Goal: Find contact information: Find contact information

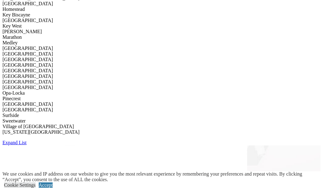
scroll to position [1893, 0]
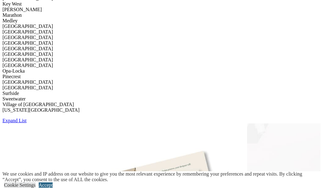
drag, startPoint x: 303, startPoint y: 177, endPoint x: 300, endPoint y: 177, distance: 3.4
click at [53, 182] on link "Accept" at bounding box center [46, 184] width 14 height 5
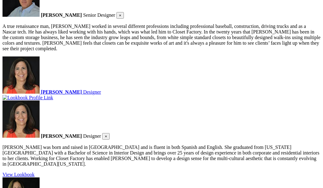
scroll to position [619, 0]
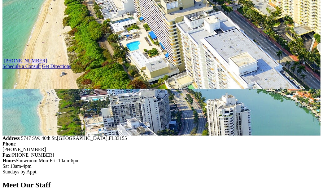
scroll to position [217, 0]
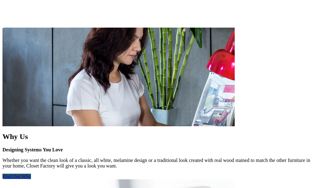
scroll to position [712, 0]
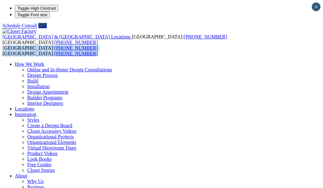
drag, startPoint x: 63, startPoint y: 31, endPoint x: 6, endPoint y: 23, distance: 56.7
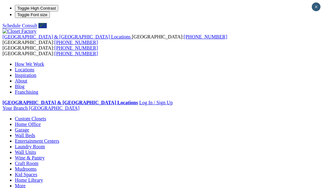
click at [255, 61] on ul "How We Work Online and In-Home Design Consultations Design Process Build Instal…" at bounding box center [161, 77] width 318 height 33
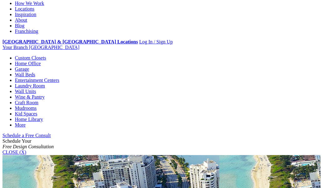
scroll to position [62, 0]
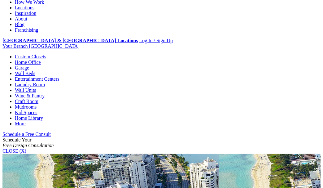
drag, startPoint x: 111, startPoint y: 112, endPoint x: 80, endPoint y: 112, distance: 31.3
drag, startPoint x: 168, startPoint y: 115, endPoint x: 127, endPoint y: 113, distance: 41.2
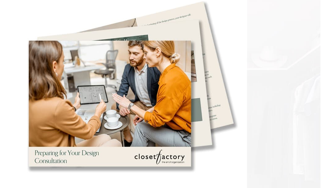
scroll to position [1764, 0]
